Goal: Task Accomplishment & Management: Manage account settings

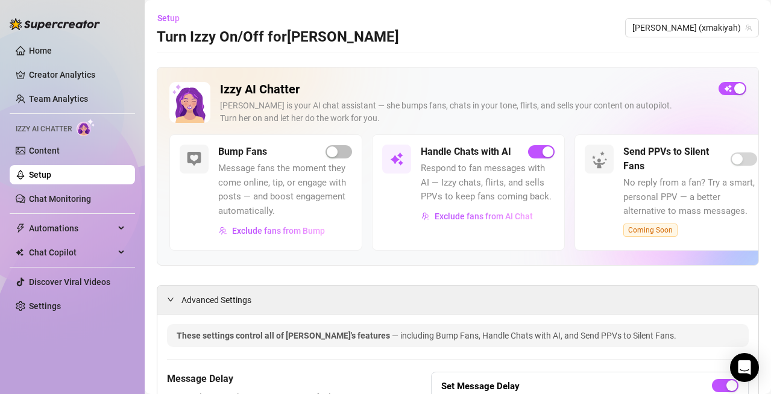
scroll to position [1159, 0]
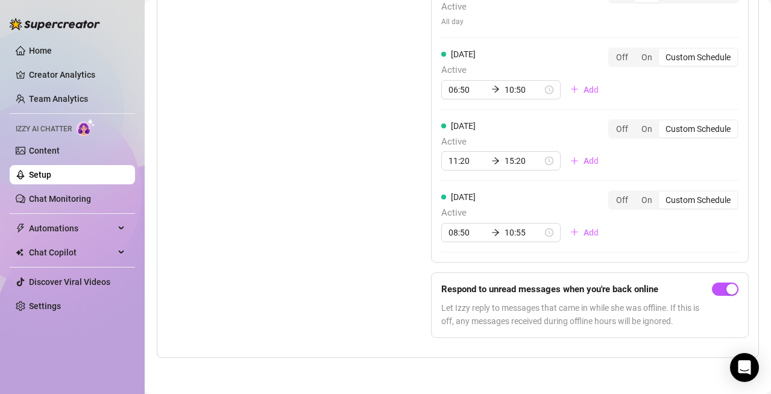
click at [295, 224] on div "Set Active Hours (Izzy Availability) Set specific hours when Izzy engaging with…" at bounding box center [269, 57] width 204 height 580
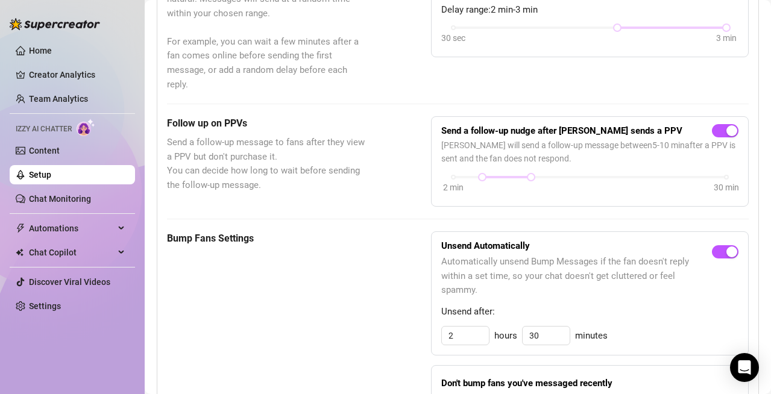
scroll to position [0, 0]
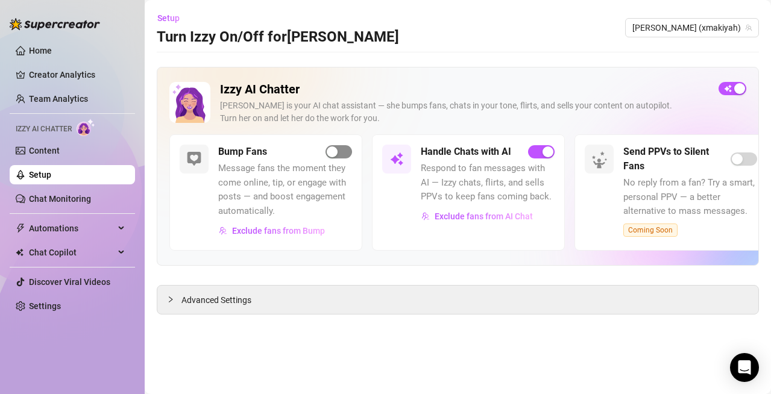
click at [339, 154] on span "button" at bounding box center [338, 151] width 27 height 13
click at [217, 299] on span "Advanced Settings" at bounding box center [216, 299] width 70 height 13
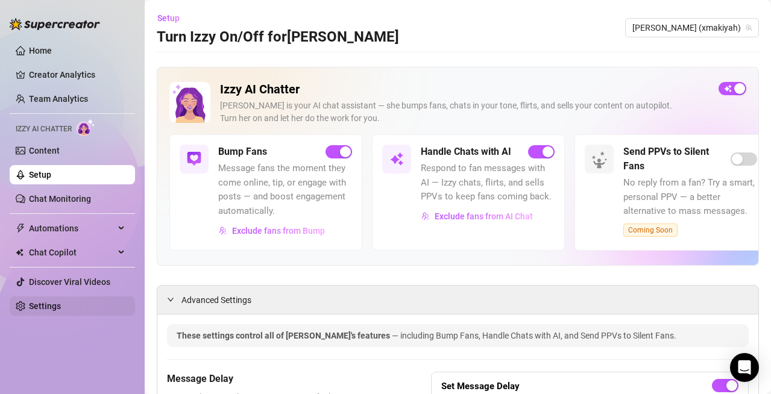
click at [44, 301] on link "Settings" at bounding box center [45, 306] width 32 height 10
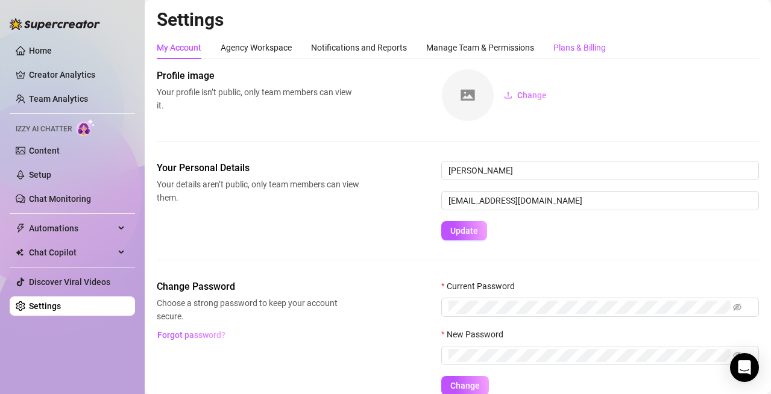
click at [590, 53] on div "Plans & Billing" at bounding box center [579, 47] width 52 height 13
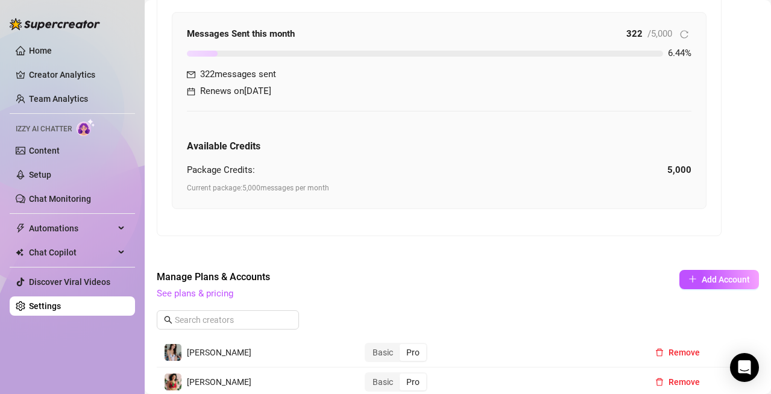
scroll to position [366, 0]
